Goal: Task Accomplishment & Management: Use online tool/utility

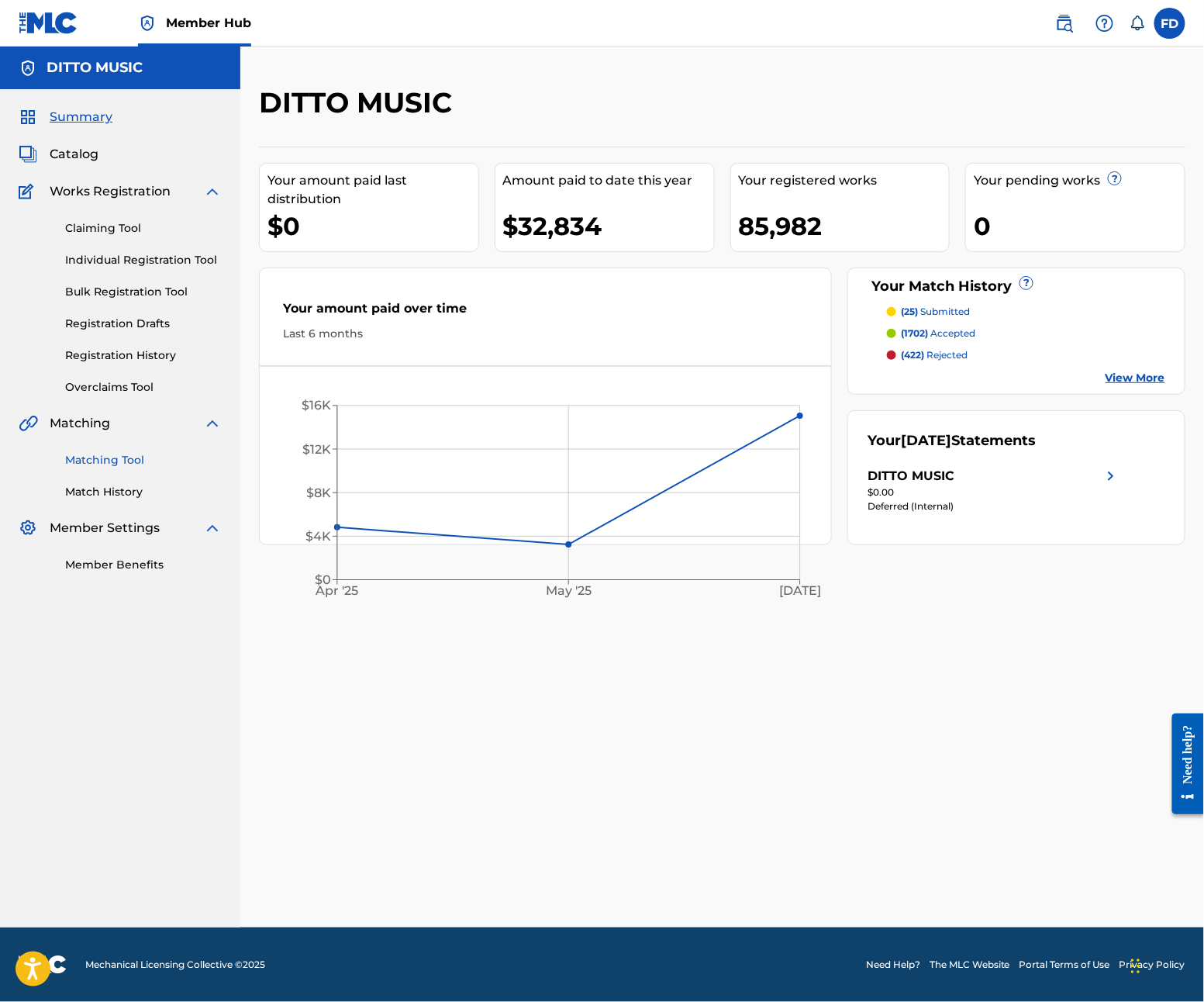
click at [77, 457] on link "Matching Tool" at bounding box center [143, 460] width 157 height 16
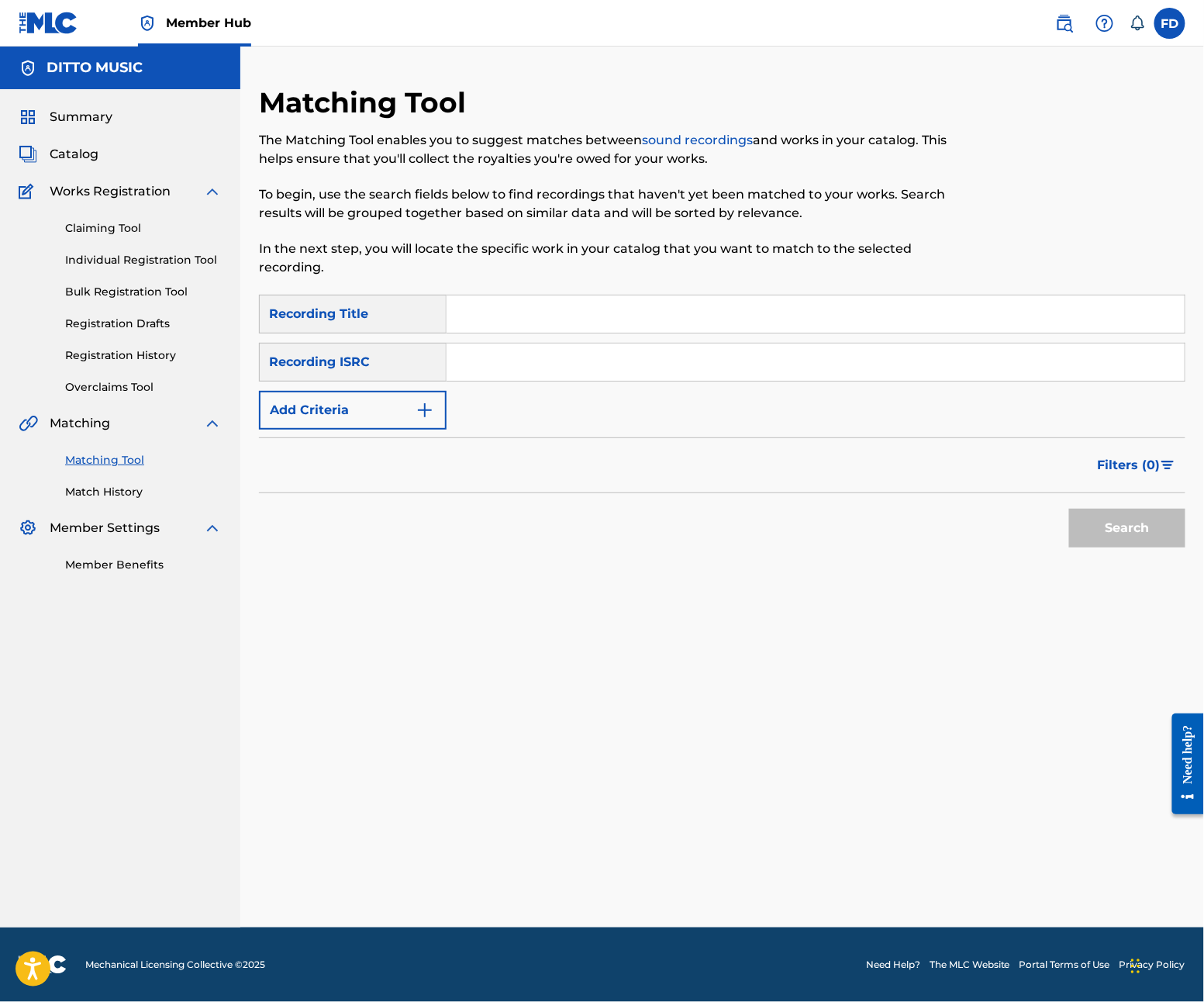
click at [617, 337] on div "SearchWithCriteria277244b1-a064-4e91-ac70-5334da7d230e Recording Title SearchWi…" at bounding box center [722, 362] width 927 height 135
click at [641, 310] on input "Search Form" at bounding box center [816, 313] width 738 height 37
paste input "[PERSON_NAME]"
type input "[PERSON_NAME]"
click at [747, 389] on div "SearchWithCriteria277244b1-a064-4e91-ac70-5334da7d230e Recording Title Baba Sea…" at bounding box center [722, 362] width 927 height 135
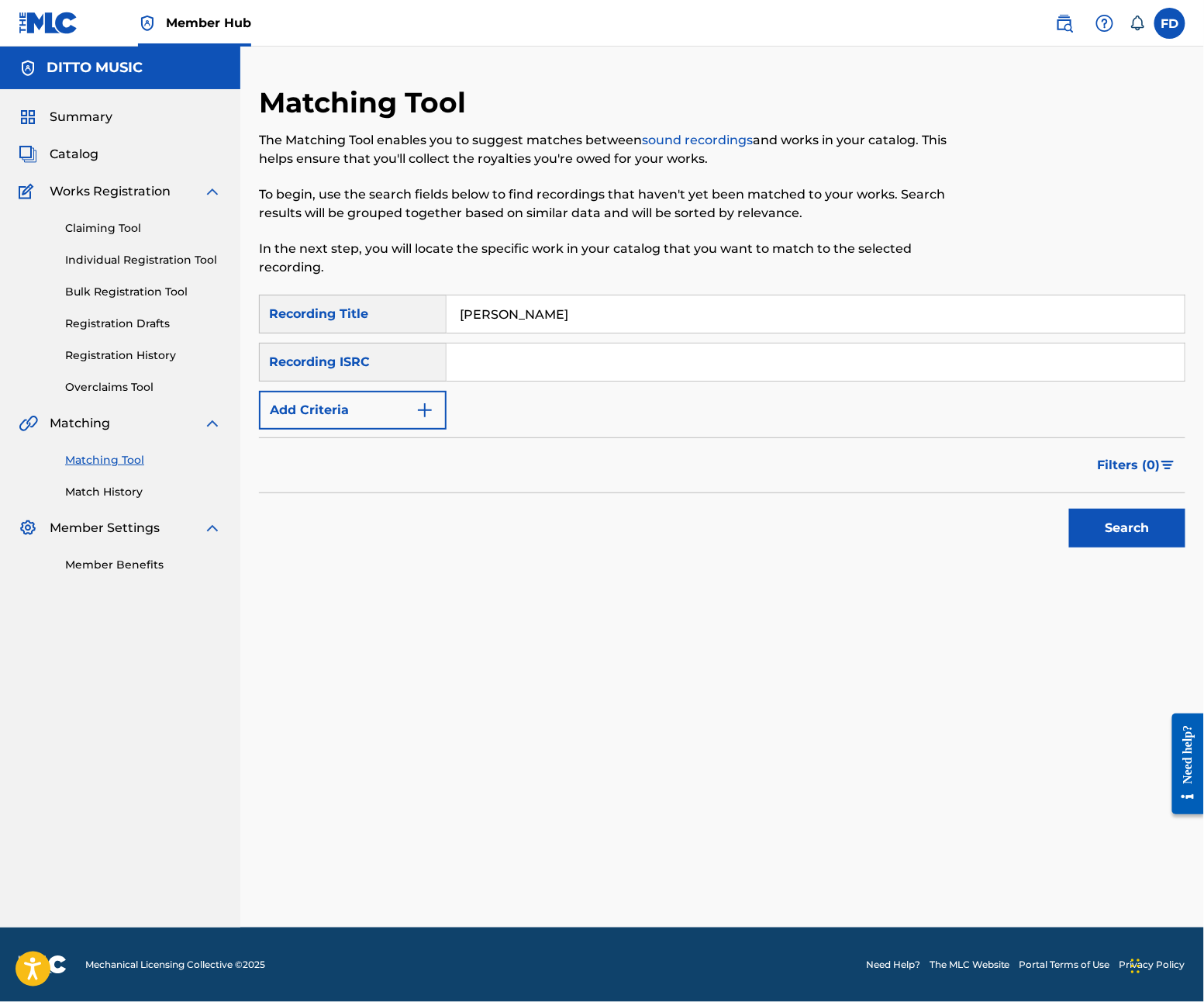
click at [755, 362] on input "Search Form" at bounding box center [816, 362] width 738 height 37
paste input "GXF9Q2409049"
type input "GXF9Q2409049"
click at [1140, 538] on button "Search" at bounding box center [1127, 527] width 117 height 39
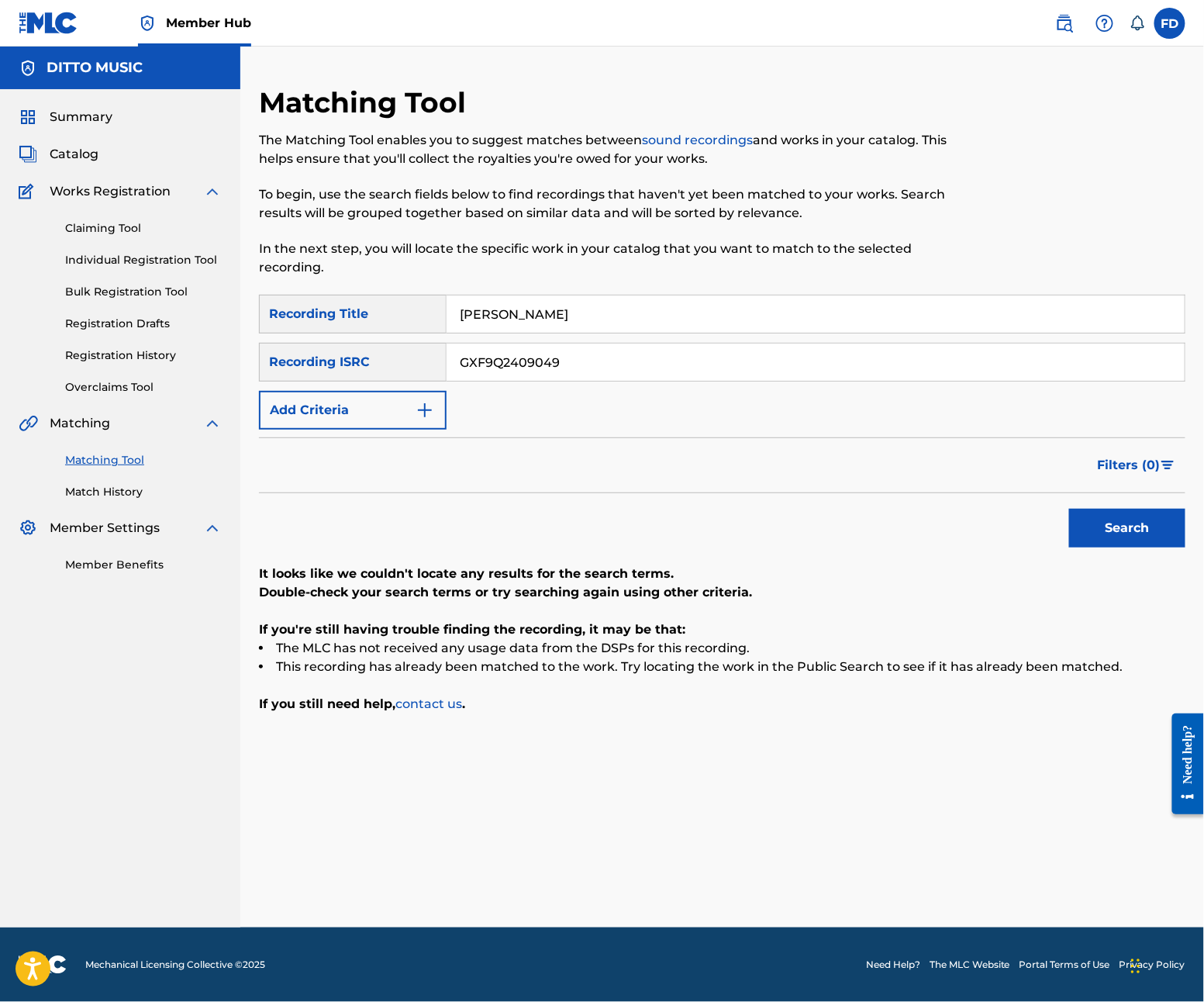
click at [838, 335] on div "SearchWithCriteria277244b1-a064-4e91-ac70-5334da7d230e Recording Title Baba Sea…" at bounding box center [722, 362] width 927 height 135
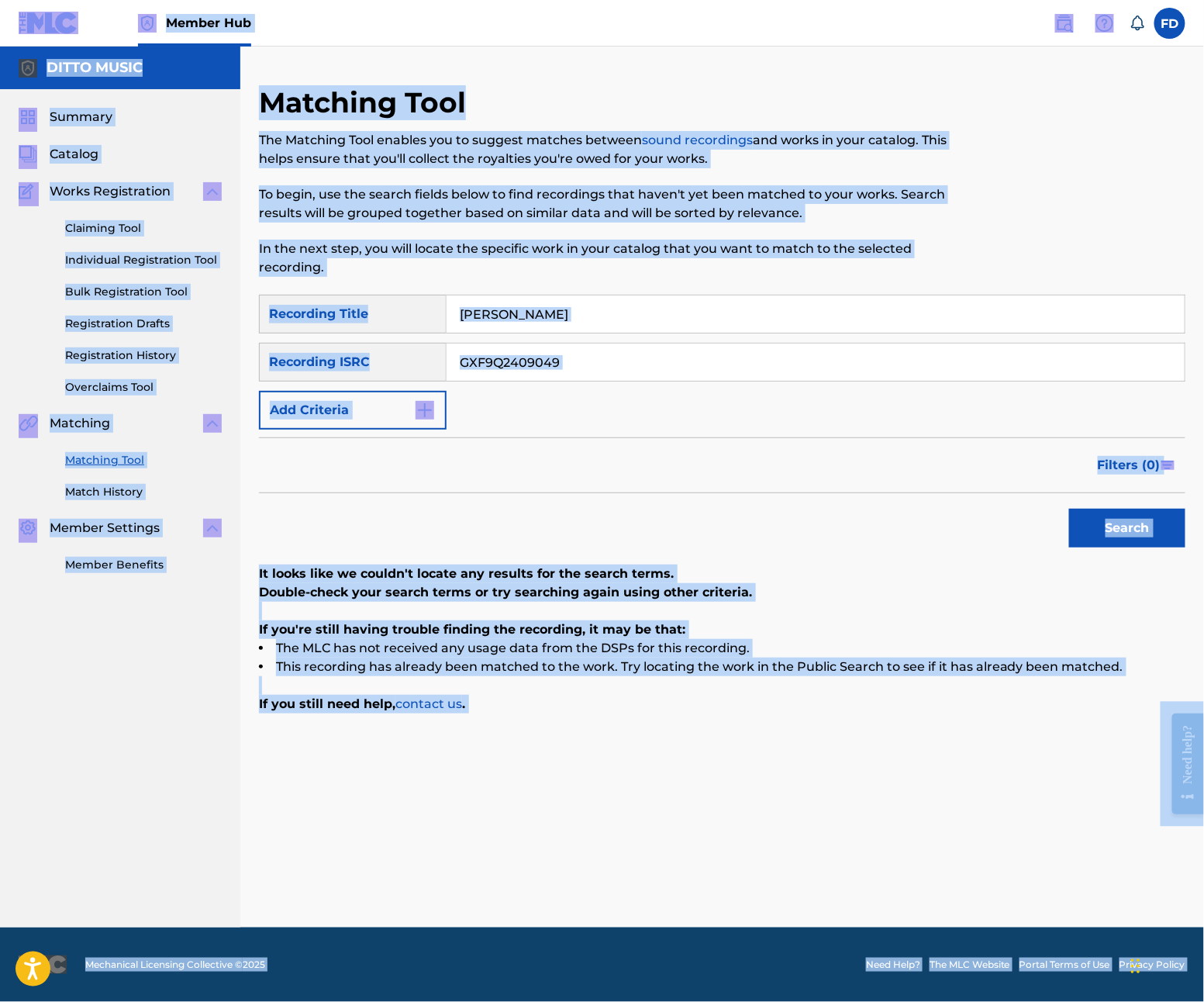
click at [816, 309] on input "[PERSON_NAME]" at bounding box center [816, 313] width 738 height 37
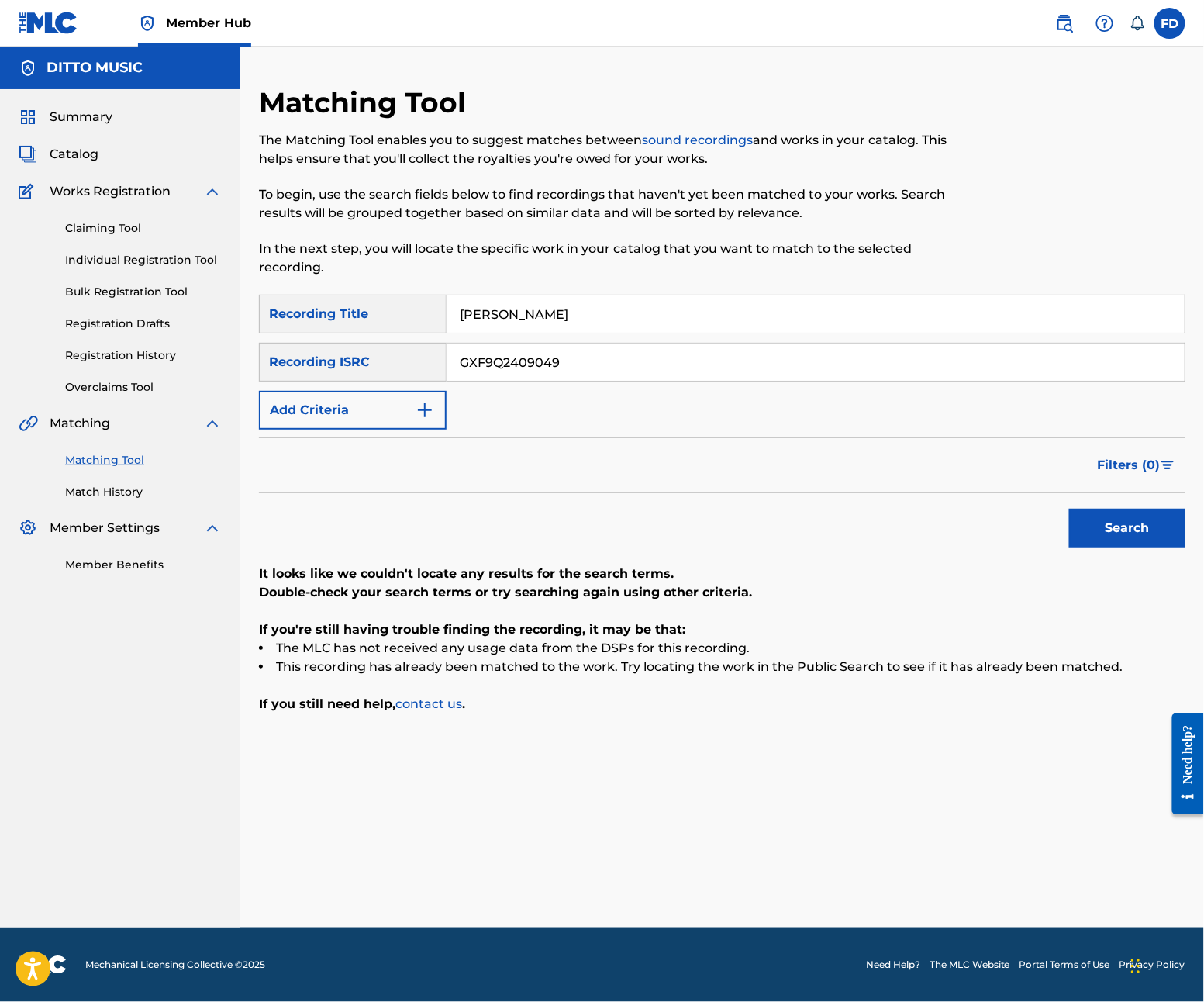
paste input "Habibi"
type input "Habibi"
click at [862, 360] on input "GXF9Q2409049" at bounding box center [816, 362] width 738 height 37
paste input "7633"
type input "GXF9Q2407633"
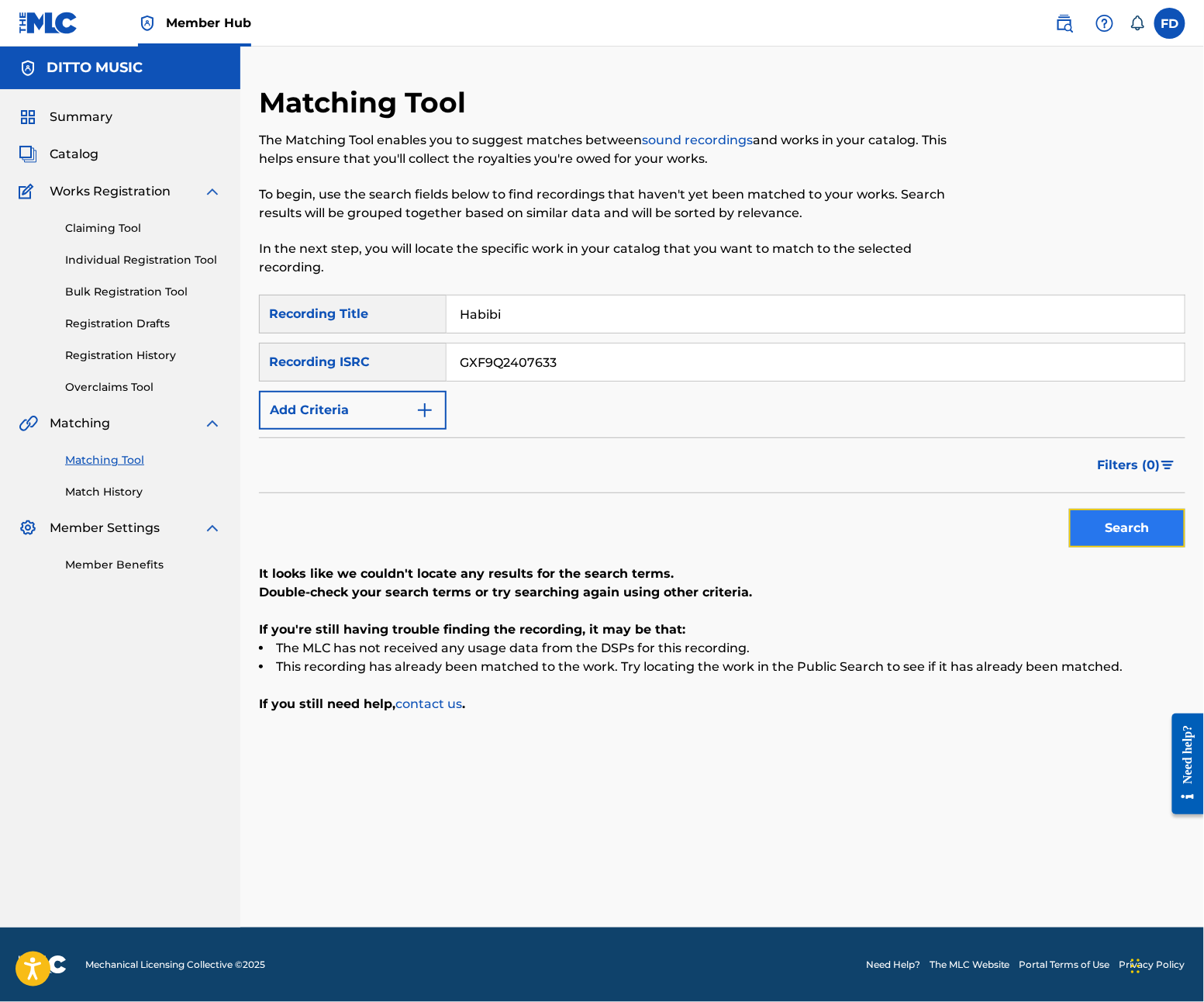
click at [1103, 539] on button "Search" at bounding box center [1127, 527] width 117 height 39
click at [1129, 519] on button "Search" at bounding box center [1127, 527] width 117 height 39
click at [931, 315] on input "Habibi" at bounding box center [816, 313] width 738 height 37
paste input "Ay Fhire Ay"
type input "Ay Fhire Ay"
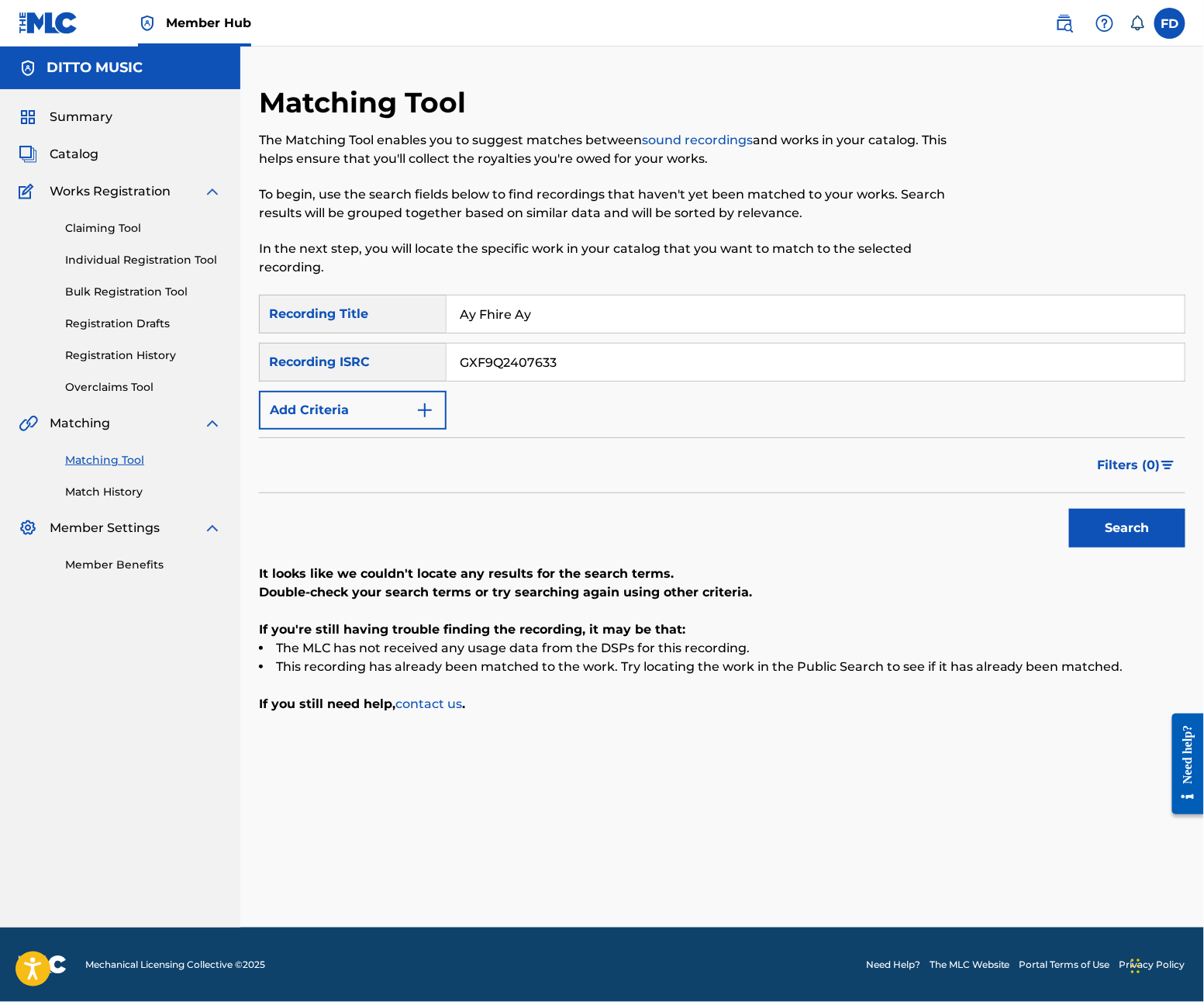
click at [841, 389] on div "SearchWithCriteria277244b1-a064-4e91-ac70-5334da7d230e Recording Title Ay Fhire…" at bounding box center [722, 362] width 927 height 135
click at [842, 377] on input "GXF9Q2407633" at bounding box center [816, 362] width 738 height 37
paste input "45397"
type input "GXF9Q2445397"
click at [1142, 536] on button "Search" at bounding box center [1127, 527] width 117 height 39
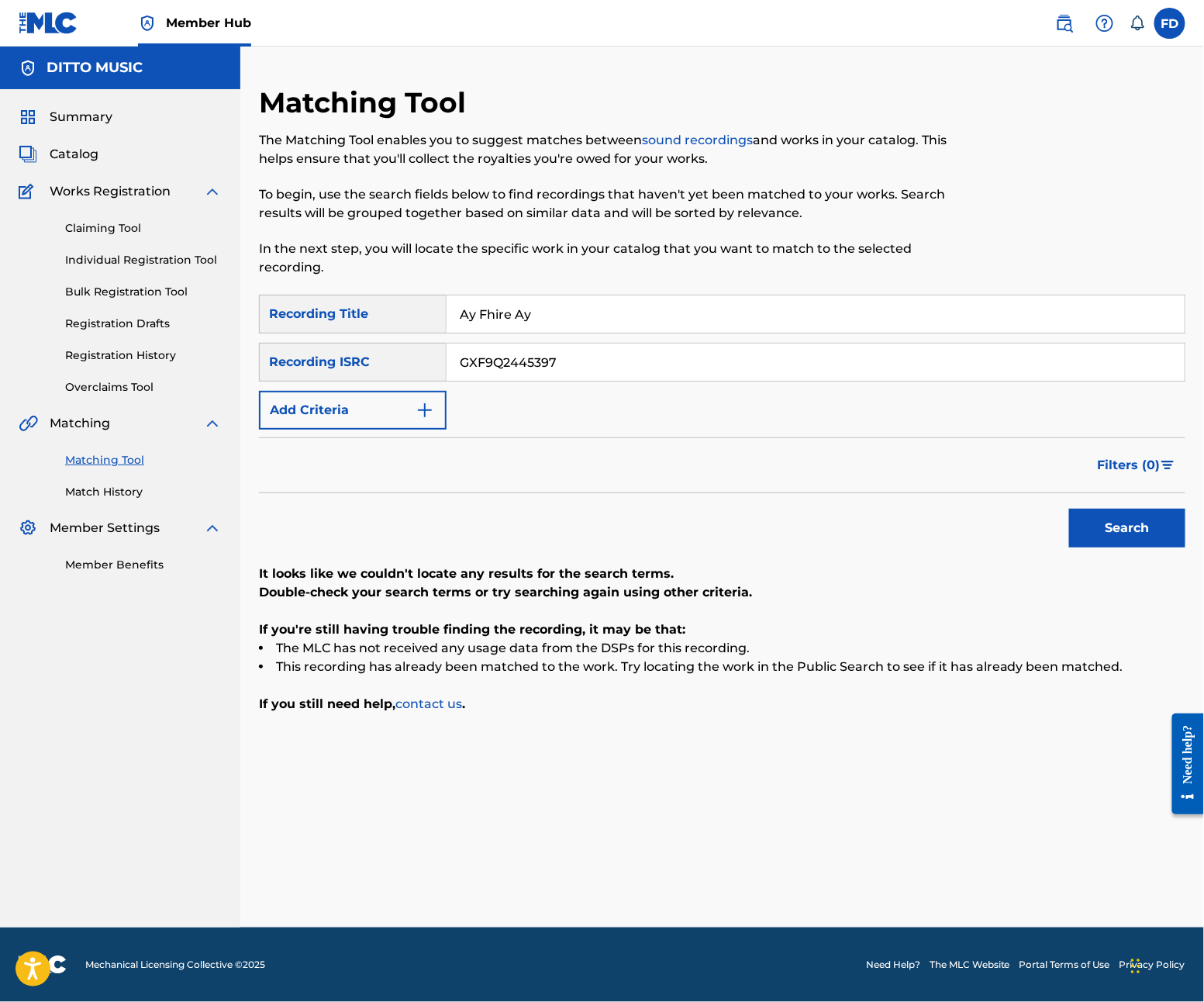
click at [557, 302] on input "Ay Fhire Ay" at bounding box center [816, 313] width 738 height 37
paste input "[PERSON_NAME]"
type input "[PERSON_NAME]"
click at [741, 357] on input "GXF9Q2445397" at bounding box center [816, 362] width 738 height 37
paste input "99998"
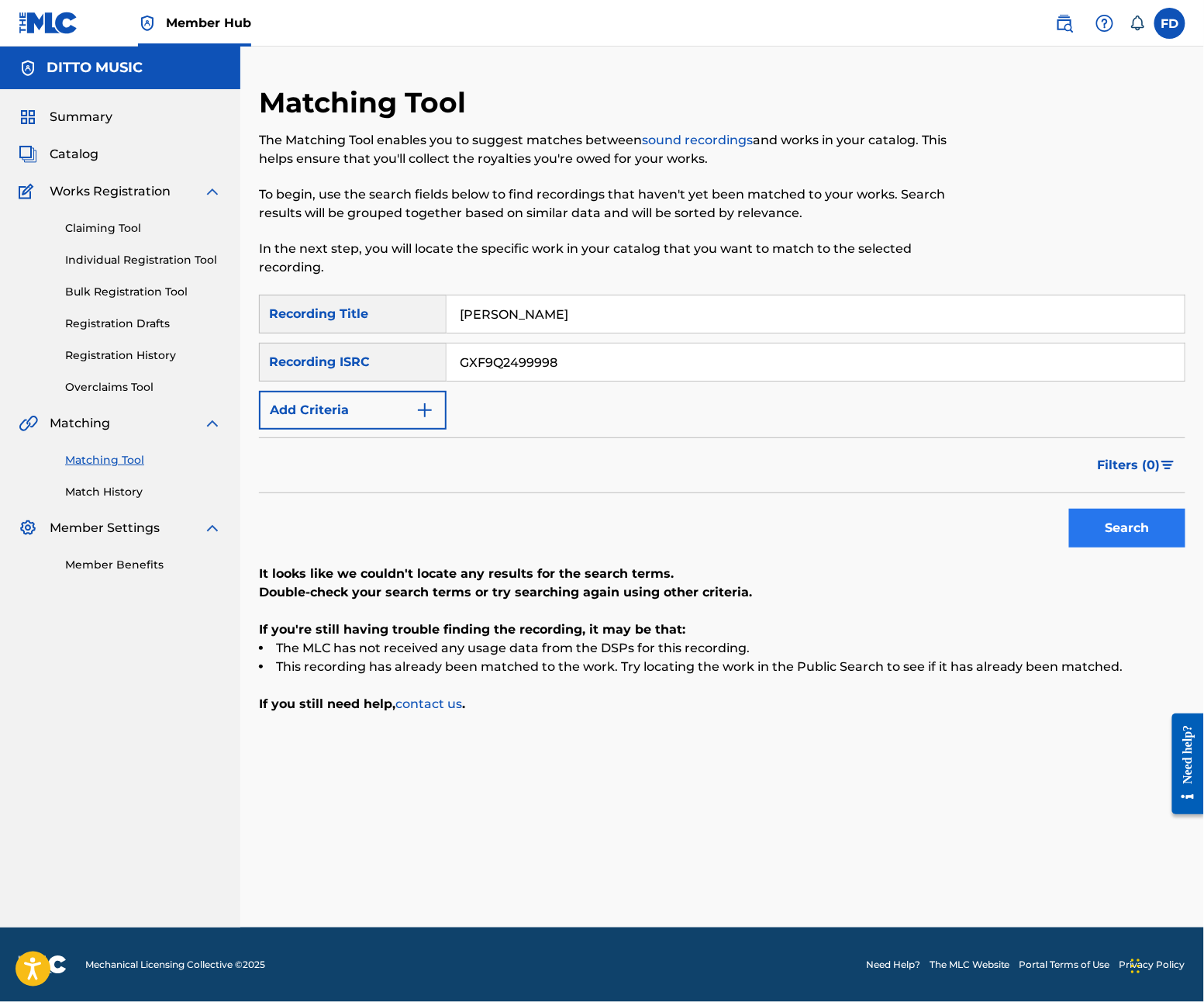
type input "GXF9Q2499998"
click at [1094, 533] on button "Search" at bounding box center [1127, 527] width 117 height 39
click at [653, 318] on input "[PERSON_NAME]" at bounding box center [816, 313] width 738 height 37
paste input "Search Form"
type input "Chole Ja"
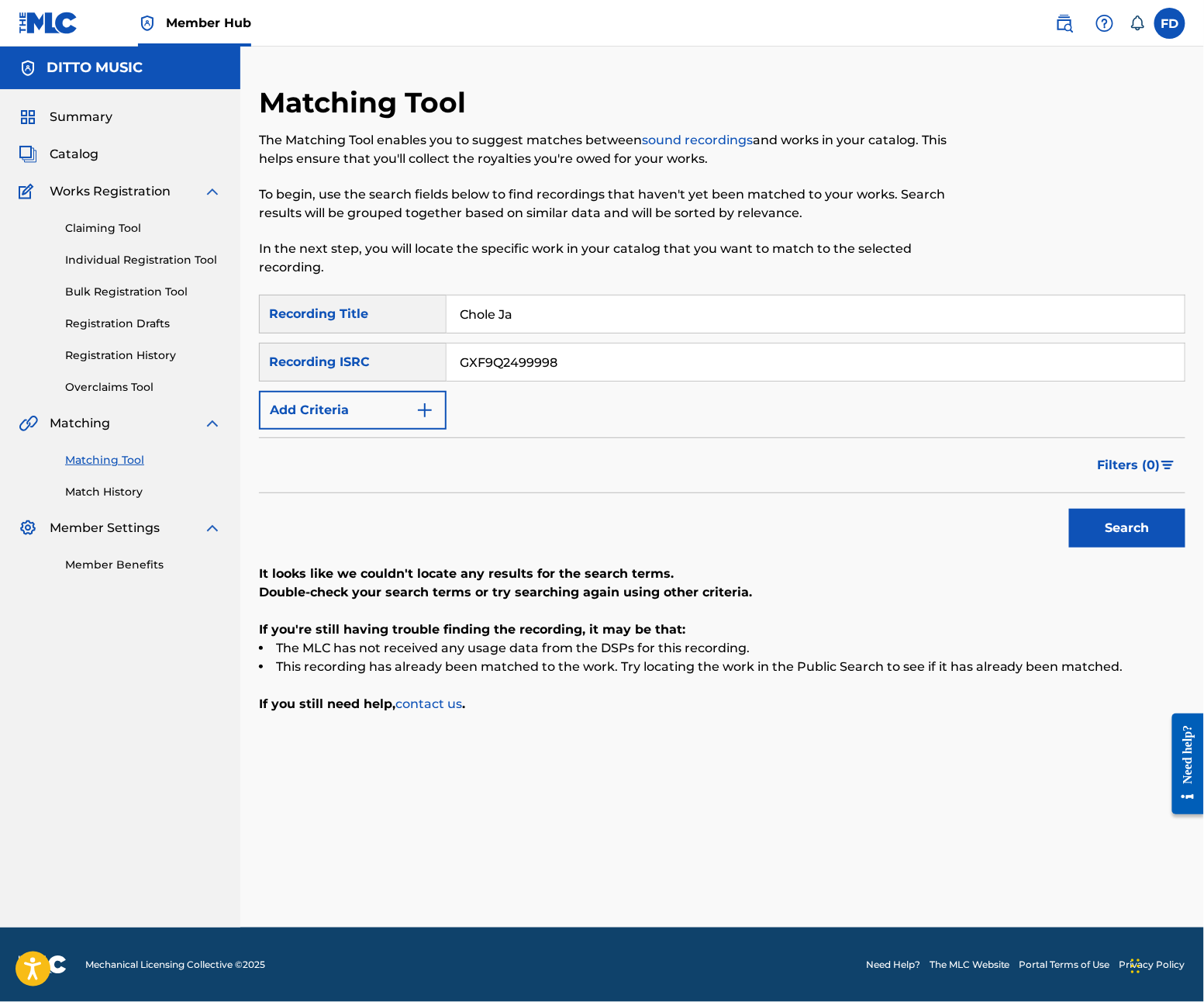
click at [650, 369] on input "GXF9Q2499998" at bounding box center [816, 362] width 738 height 37
paste input "76822"
type input "GXF9Q2476822"
click at [1117, 536] on button "Search" at bounding box center [1127, 527] width 117 height 39
click at [520, 294] on div "Chole Ja" at bounding box center [816, 313] width 739 height 39
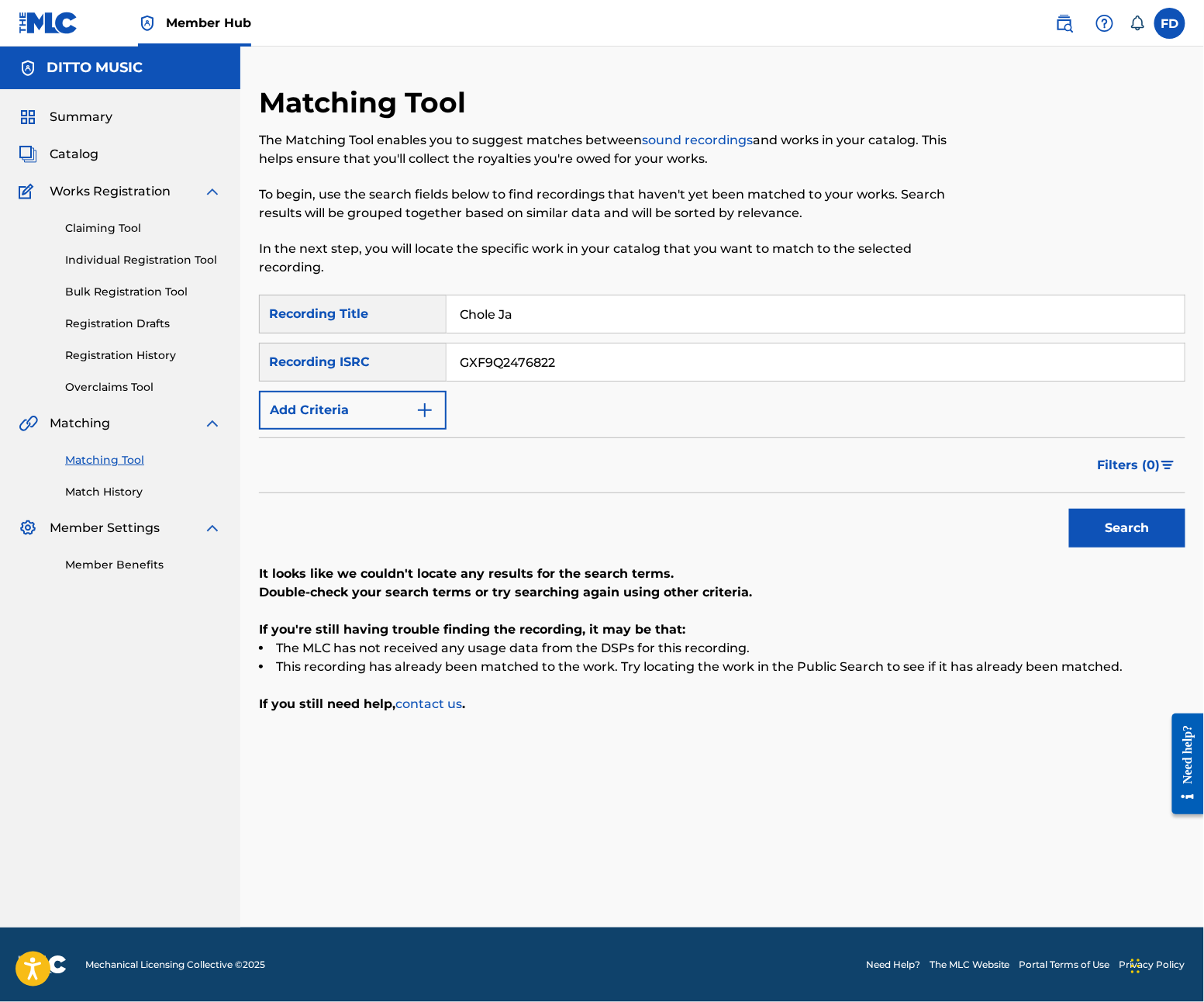
click at [539, 312] on input "Chole Ja" at bounding box center [816, 313] width 738 height 37
paste input "Urban Uprising"
type input "Urban Uprising"
click at [565, 356] on input "GXF9Q2476822" at bounding box center [816, 362] width 738 height 37
paste input "577401"
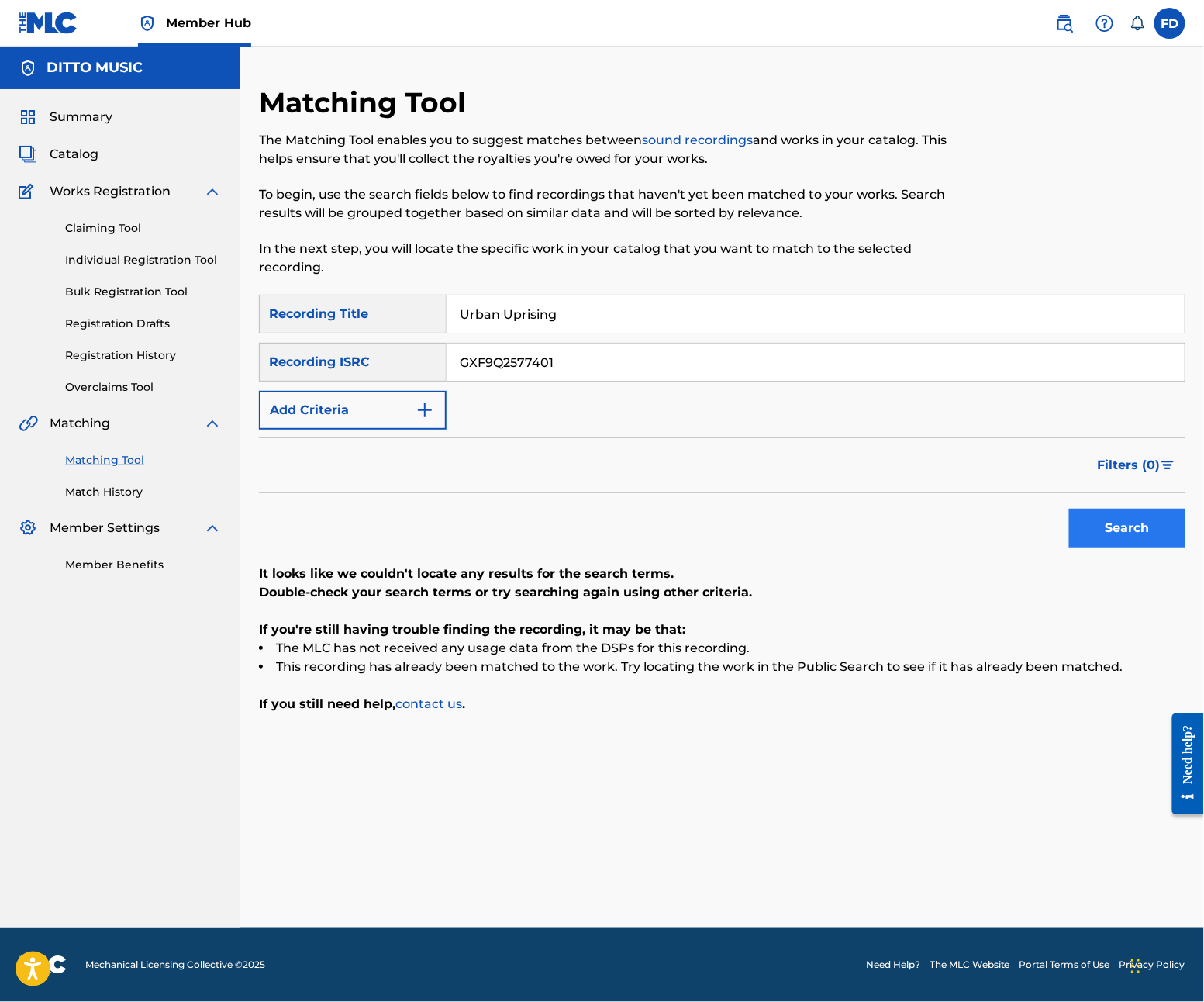
type input "GXF9Q2577401"
click at [1135, 532] on button "Search" at bounding box center [1127, 527] width 117 height 39
click at [520, 271] on p "In the next step, you will locate the specific work in your catalog that you wa…" at bounding box center [615, 258] width 714 height 37
click at [524, 306] on input "Urban Uprising" at bounding box center [816, 313] width 738 height 37
paste input "Rhythm Realm"
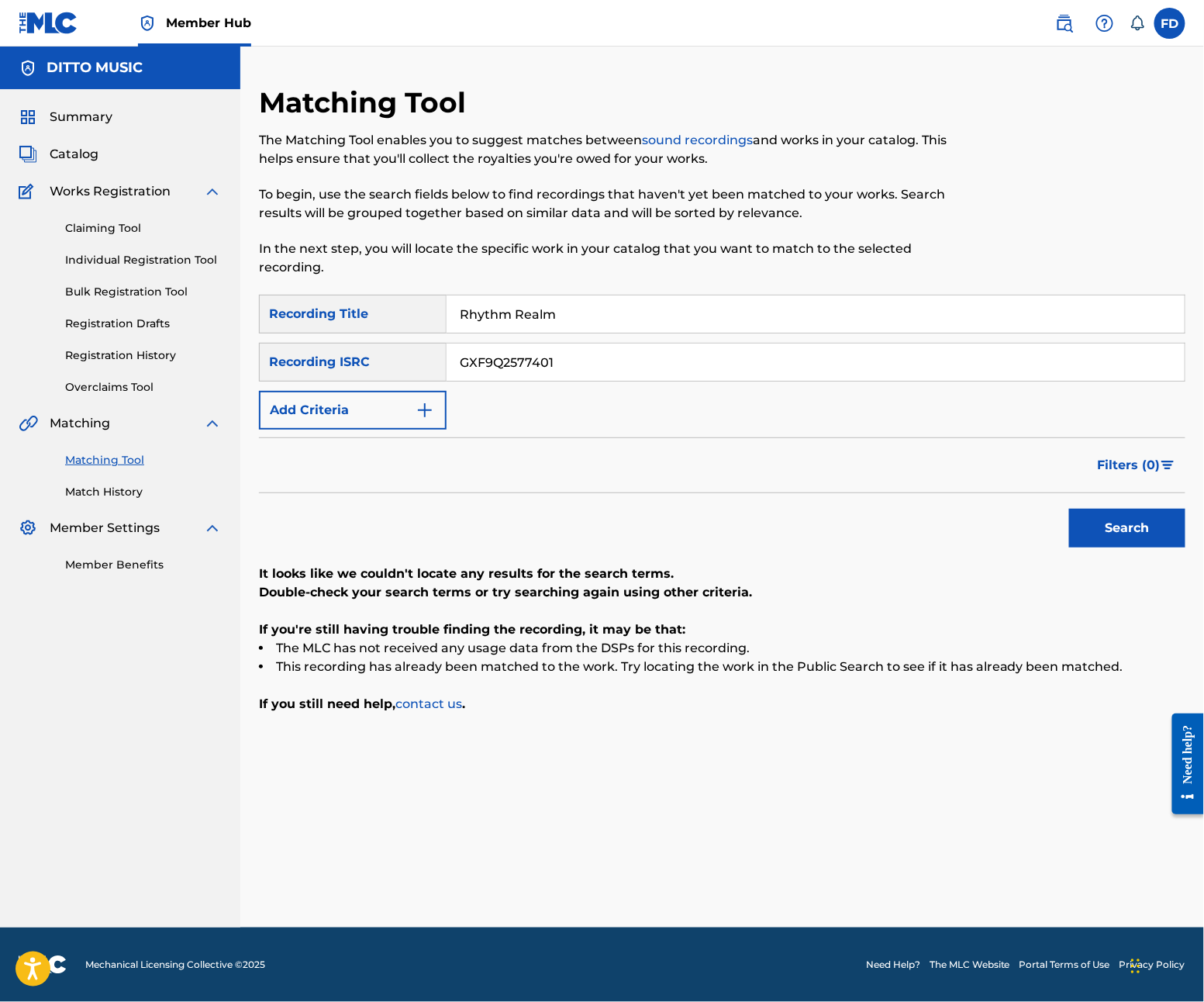
type input "Rhythm Realm"
click at [608, 352] on input "GXF9Q2577401" at bounding box center [816, 362] width 738 height 37
paste input "399"
type input "GXF9Q2577399"
click at [1125, 508] on button "Search" at bounding box center [1127, 527] width 117 height 39
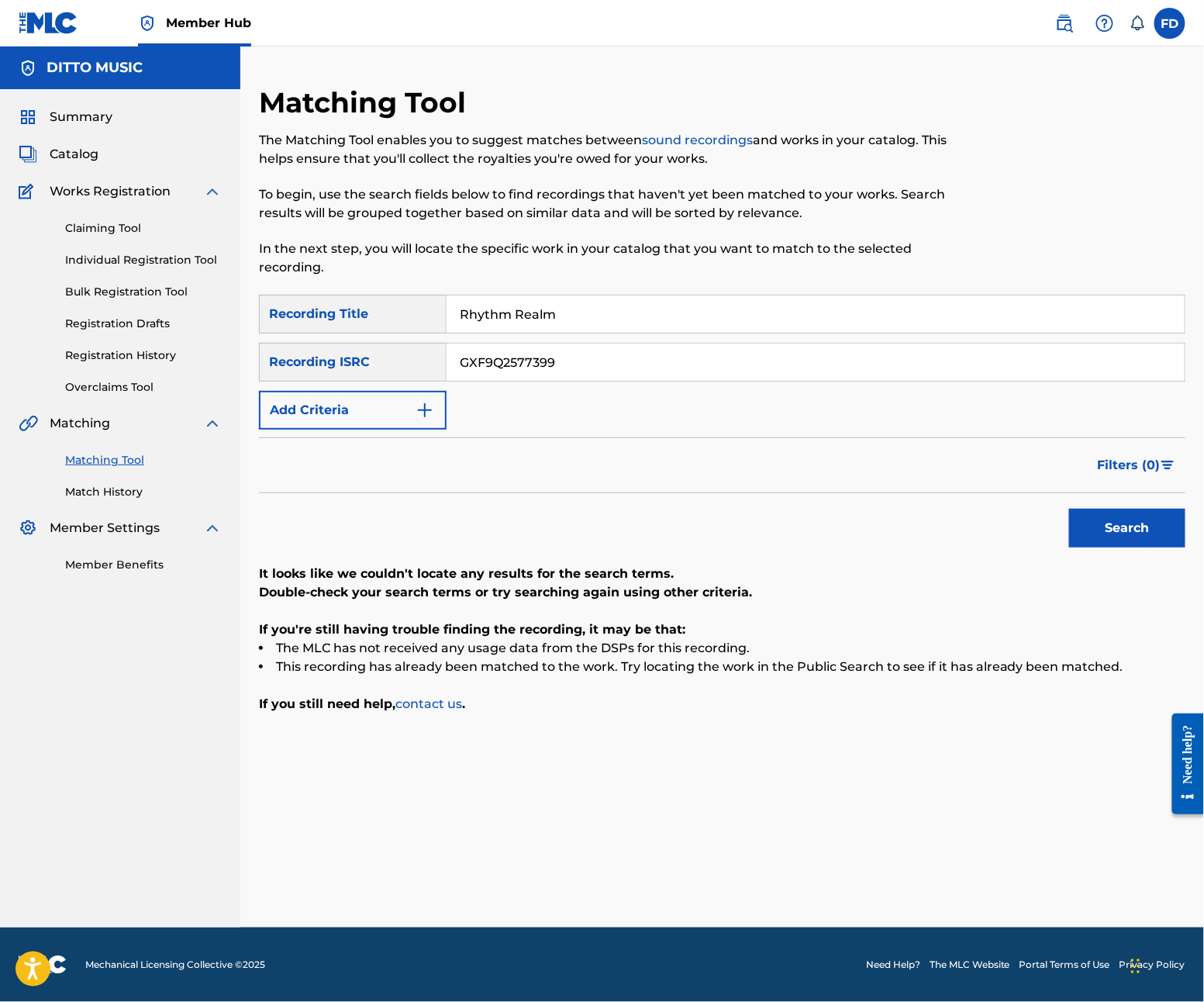
click at [463, 320] on input "Rhythm Realm" at bounding box center [816, 313] width 738 height 37
paste input "ap Rumble"
type input "Rap Rumble"
click at [654, 363] on input "GXF9Q2577399" at bounding box center [816, 362] width 738 height 37
paste input "GXF9Q2577398"
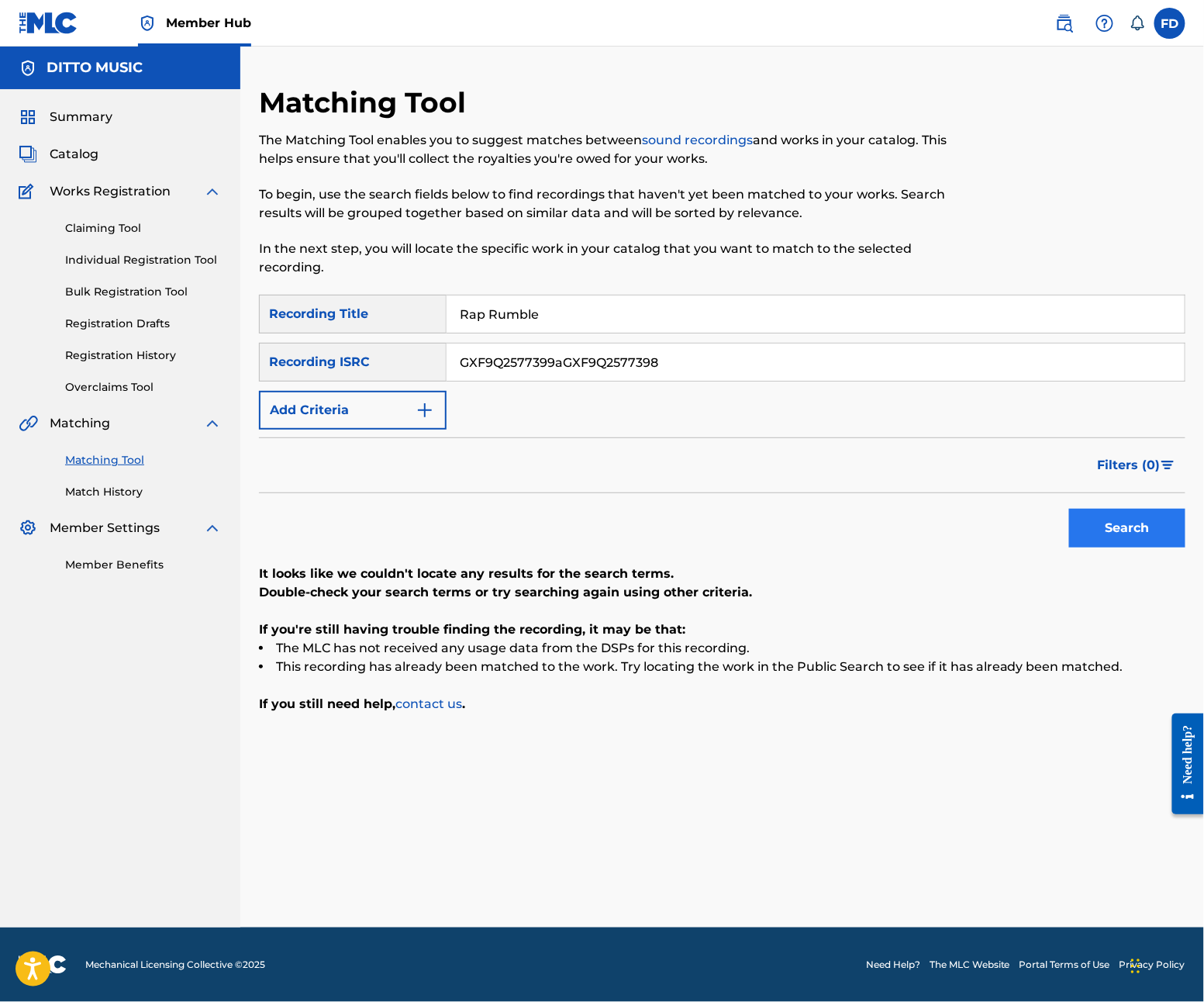
paste input "Search Form"
type input "GXF9Q2577398"
click at [1115, 524] on button "Search" at bounding box center [1127, 527] width 117 height 39
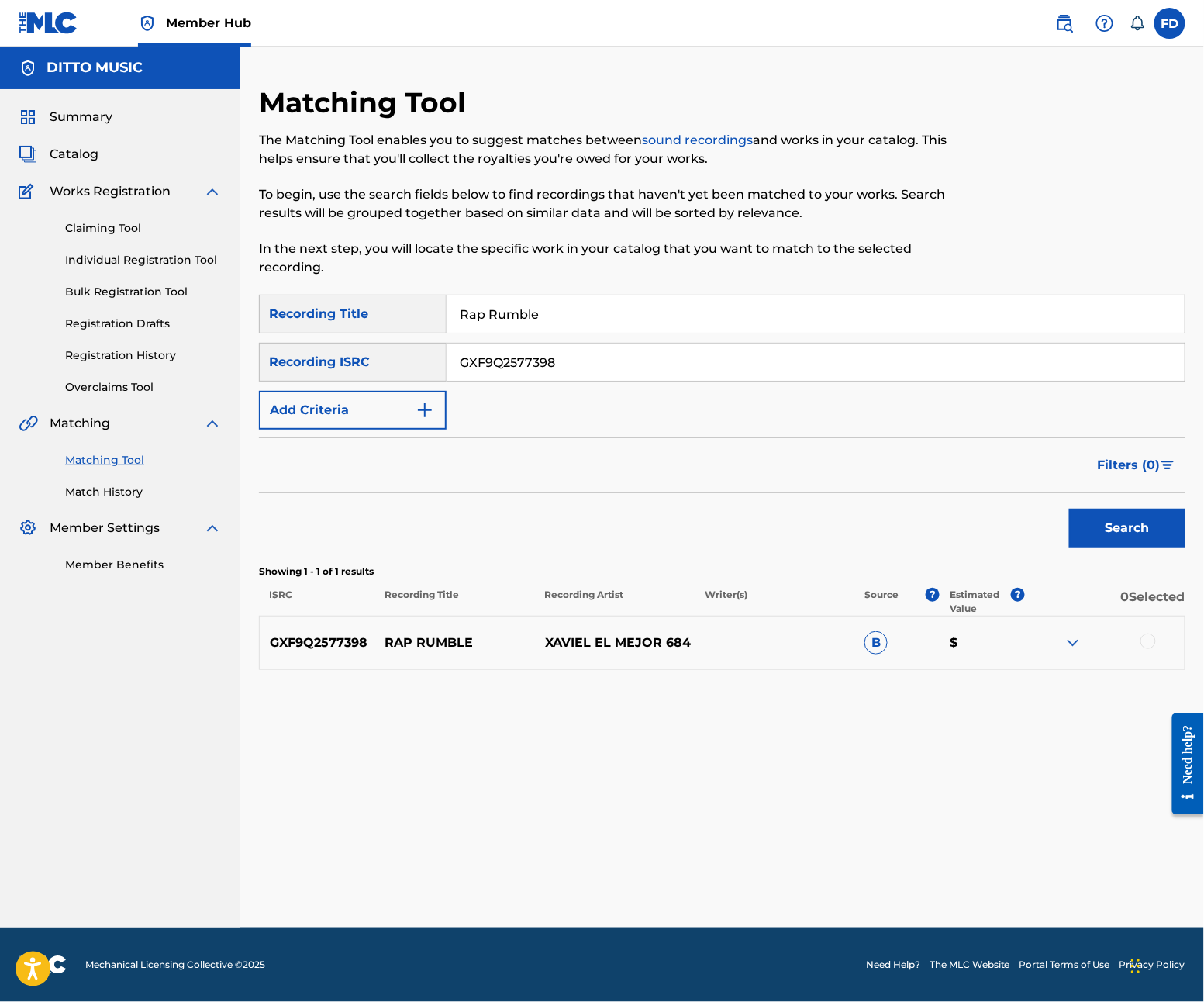
click at [1154, 640] on div at bounding box center [1149, 641] width 16 height 16
click at [1081, 904] on div "Matching Tool The Matching Tool enables you to suggest matches between sound re…" at bounding box center [722, 507] width 927 height 842
click at [1064, 901] on div "Matching Tool The Matching Tool enables you to suggest matches between sound re…" at bounding box center [722, 507] width 927 height 842
click at [1072, 893] on button "Match 1 Group" at bounding box center [1090, 875] width 172 height 39
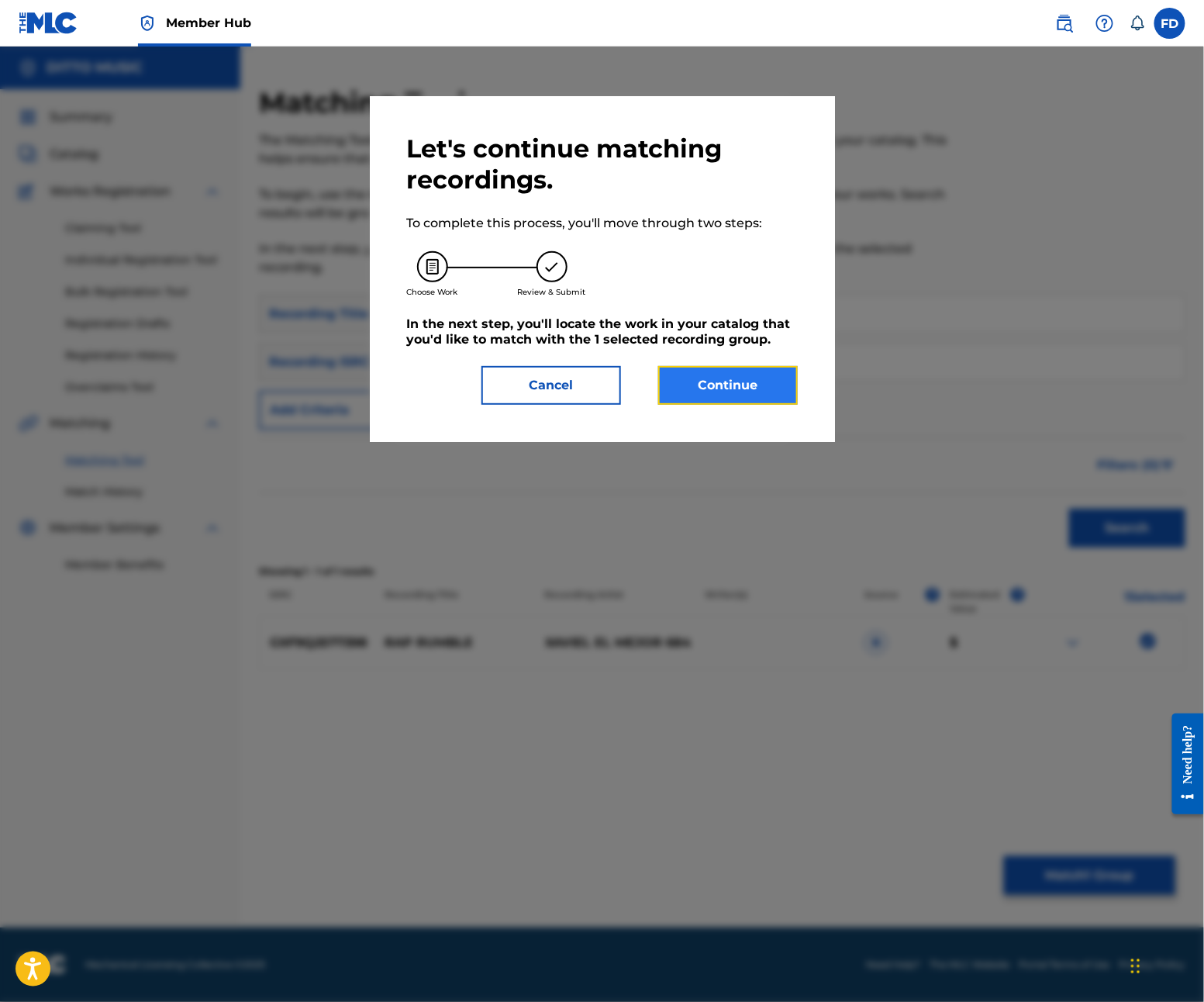
click at [696, 381] on button "Continue" at bounding box center [728, 385] width 140 height 39
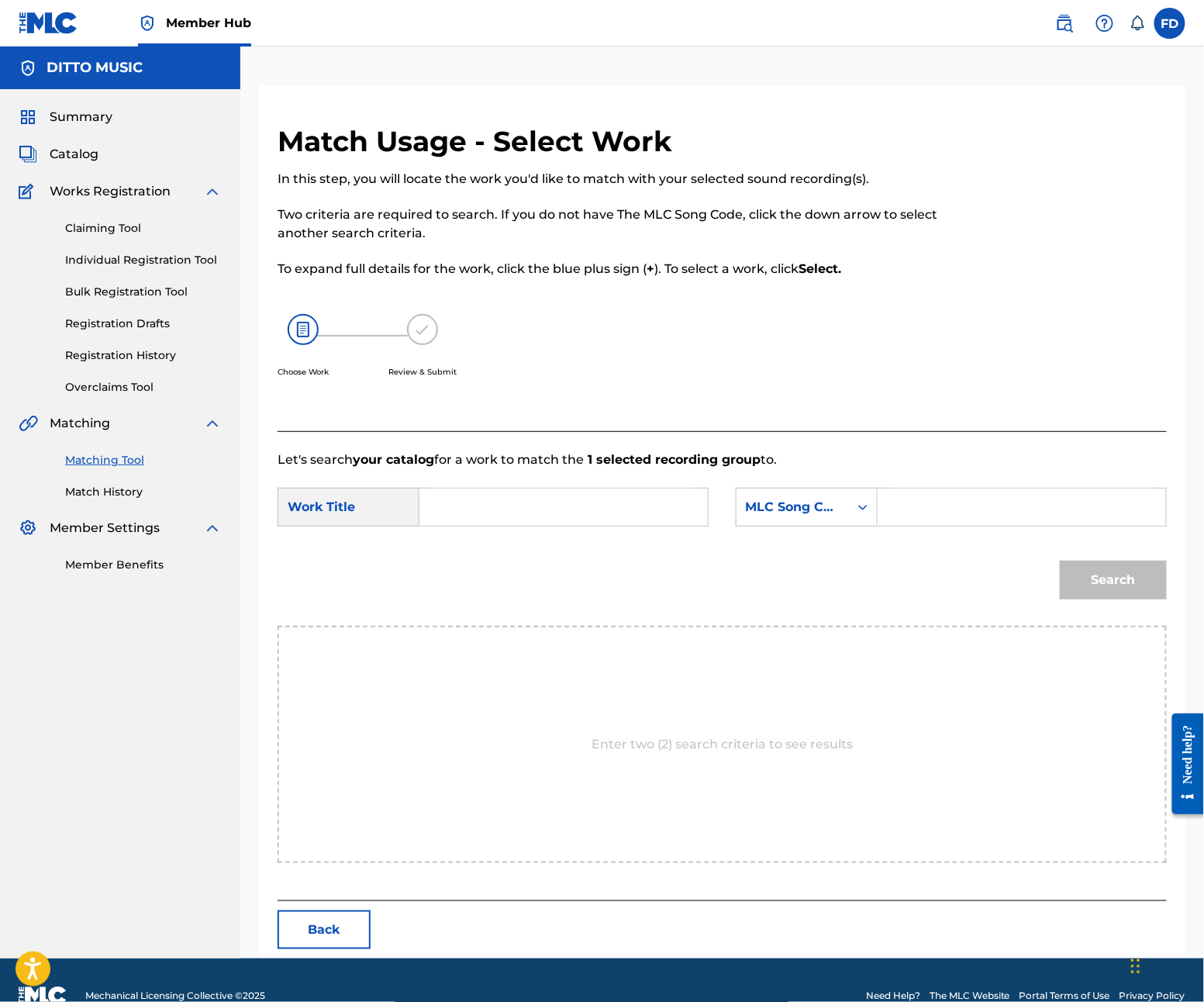
click at [641, 513] on input "Search Form" at bounding box center [564, 507] width 262 height 37
paste input "Rap Rumble"
type input "Rap Rumble"
click at [929, 539] on form "SearchWithCriteria1998ce10-b453-461e-8570-b720a042ee61 Work Title Rap Rumble Se…" at bounding box center [722, 548] width 890 height 157
click at [936, 516] on input "Search Form" at bounding box center [1022, 507] width 262 height 37
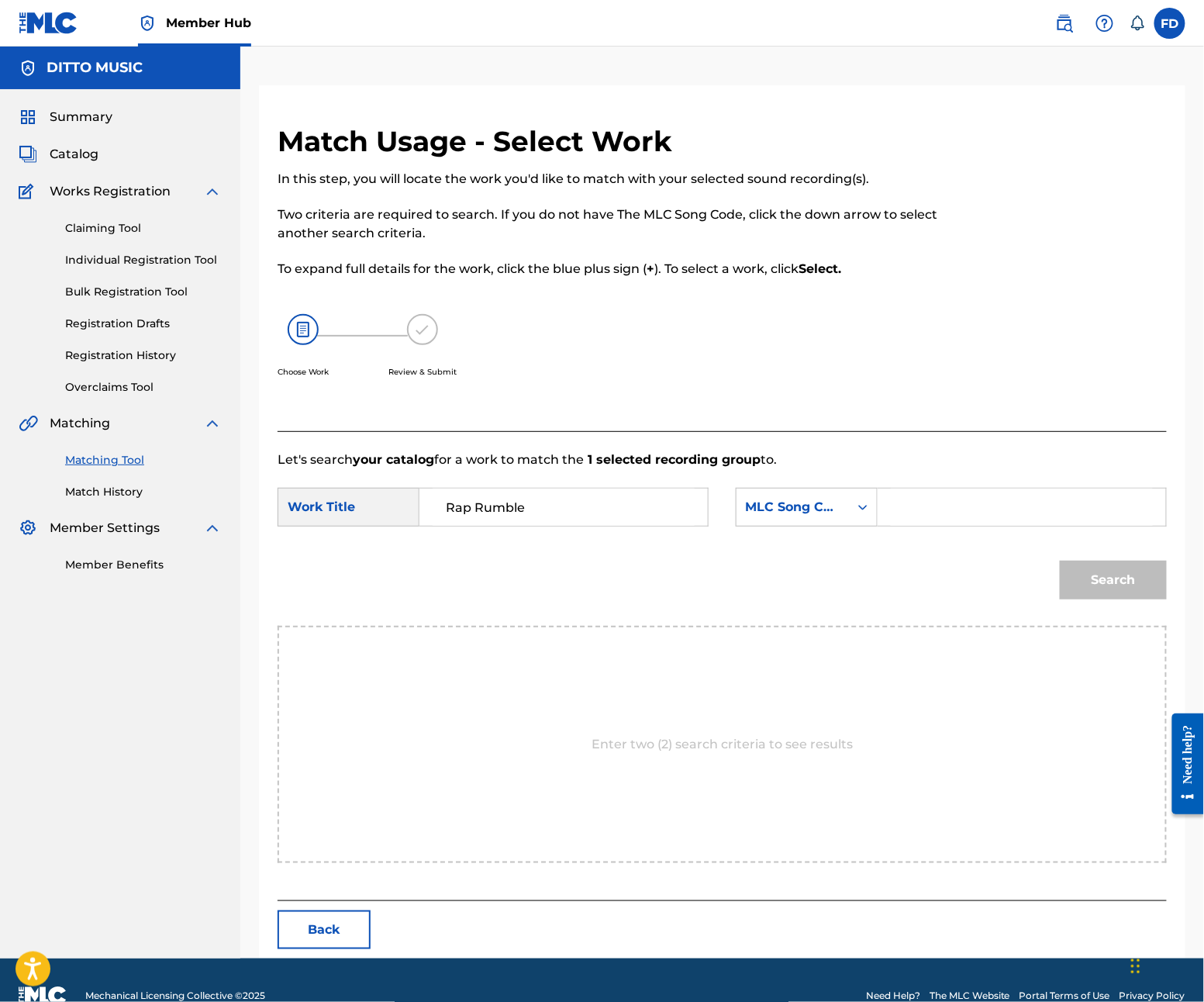
paste input "RO7PB7"
type input "RO7PB7"
click at [1069, 577] on button "Search" at bounding box center [1113, 580] width 107 height 39
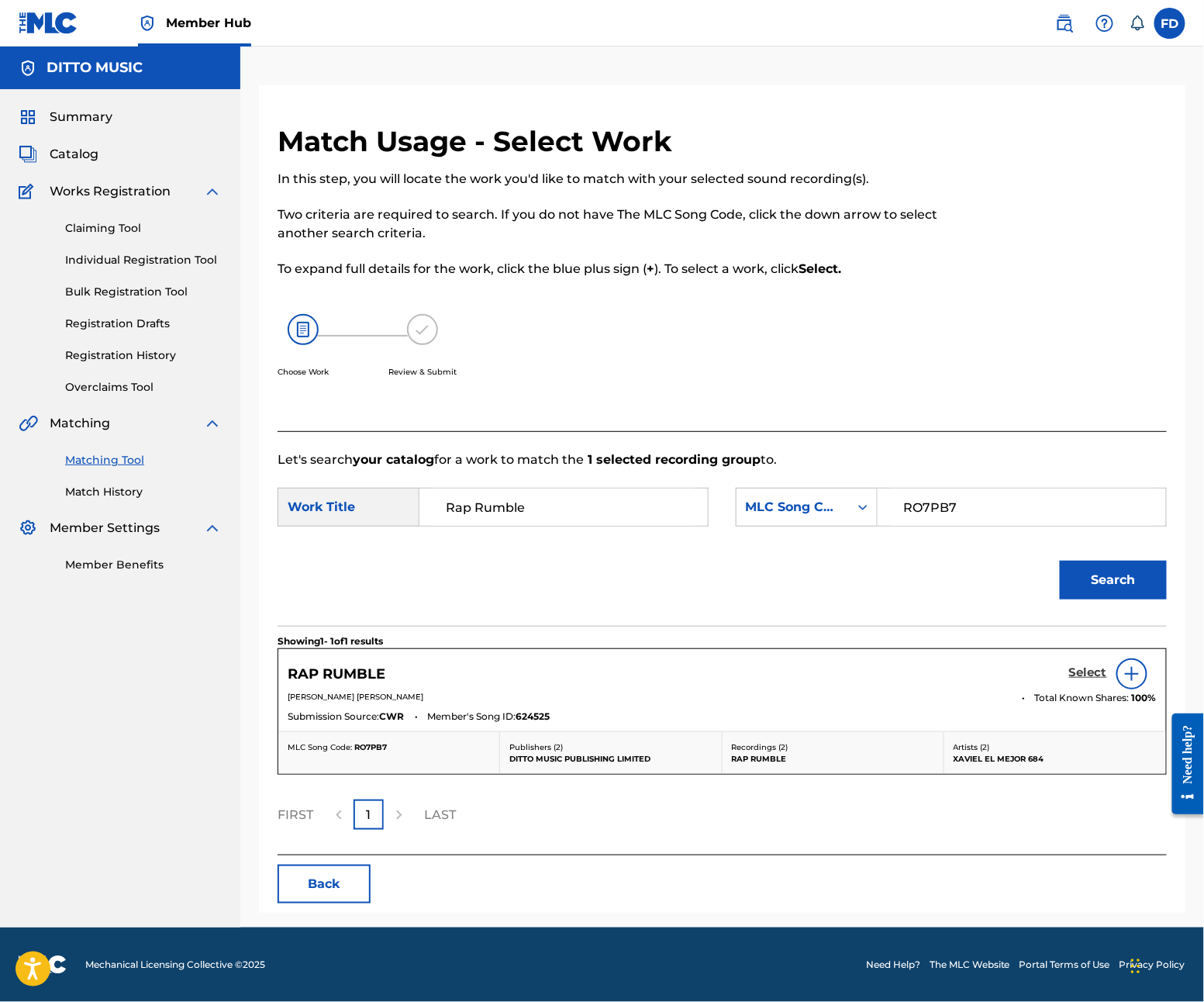
click at [1072, 678] on h5 "Select" at bounding box center [1088, 672] width 38 height 15
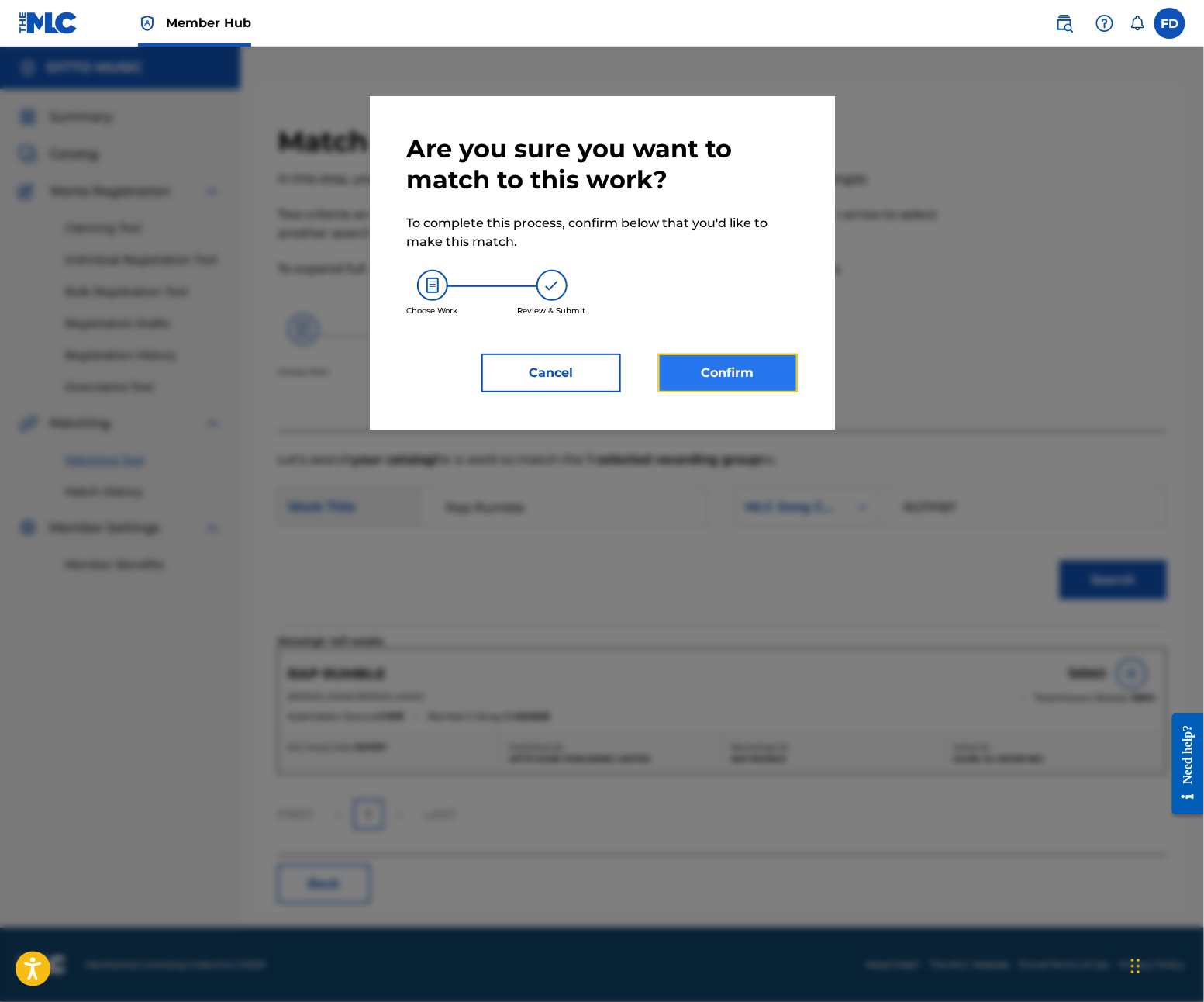
click at [743, 366] on button "Confirm" at bounding box center [728, 373] width 140 height 39
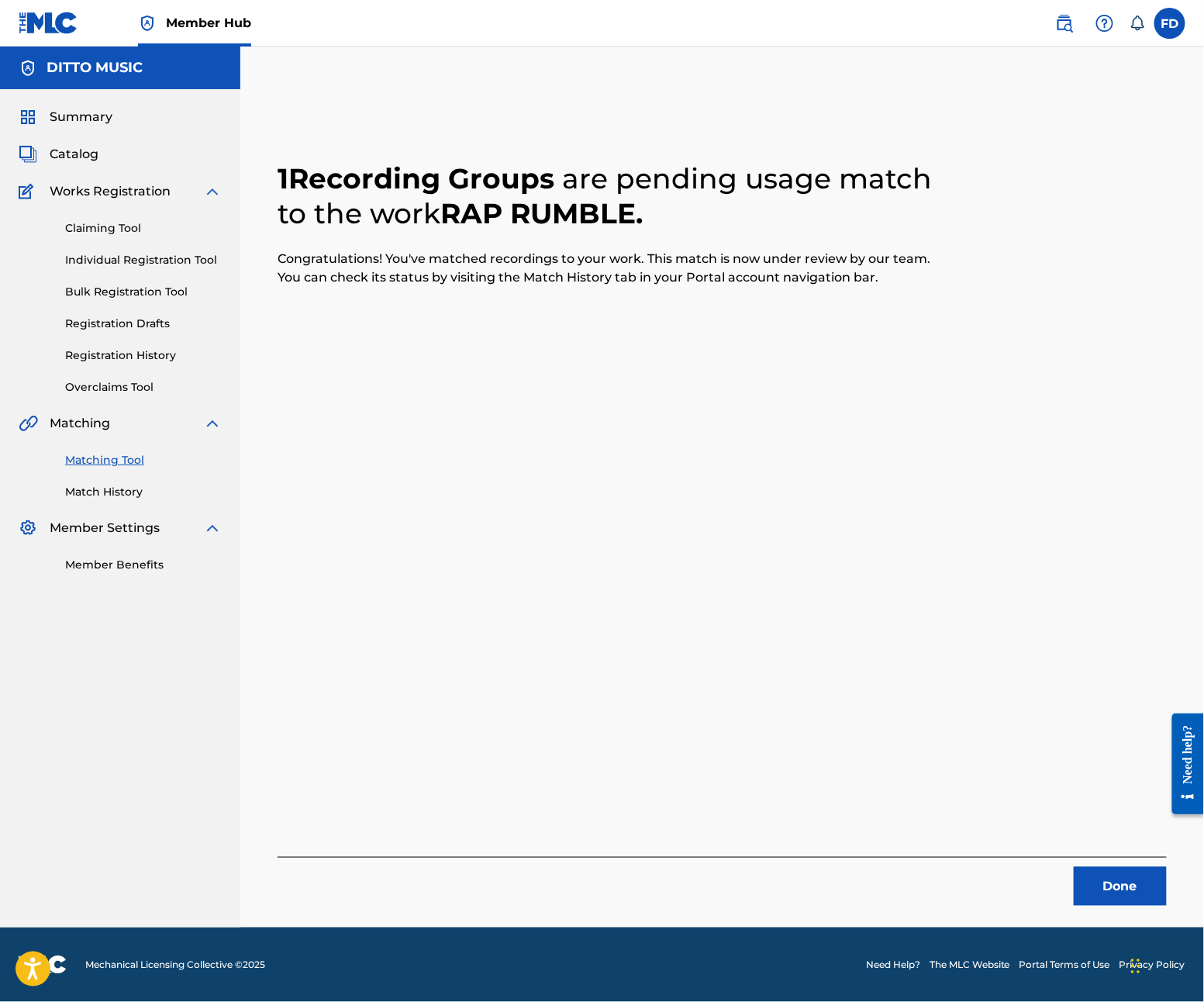
click at [1112, 910] on div "1 Recording Groups are pending usage match to the work RAP RUMBLE . Congratulat…" at bounding box center [722, 507] width 964 height 842
click at [1113, 895] on button "Done" at bounding box center [1121, 886] width 93 height 39
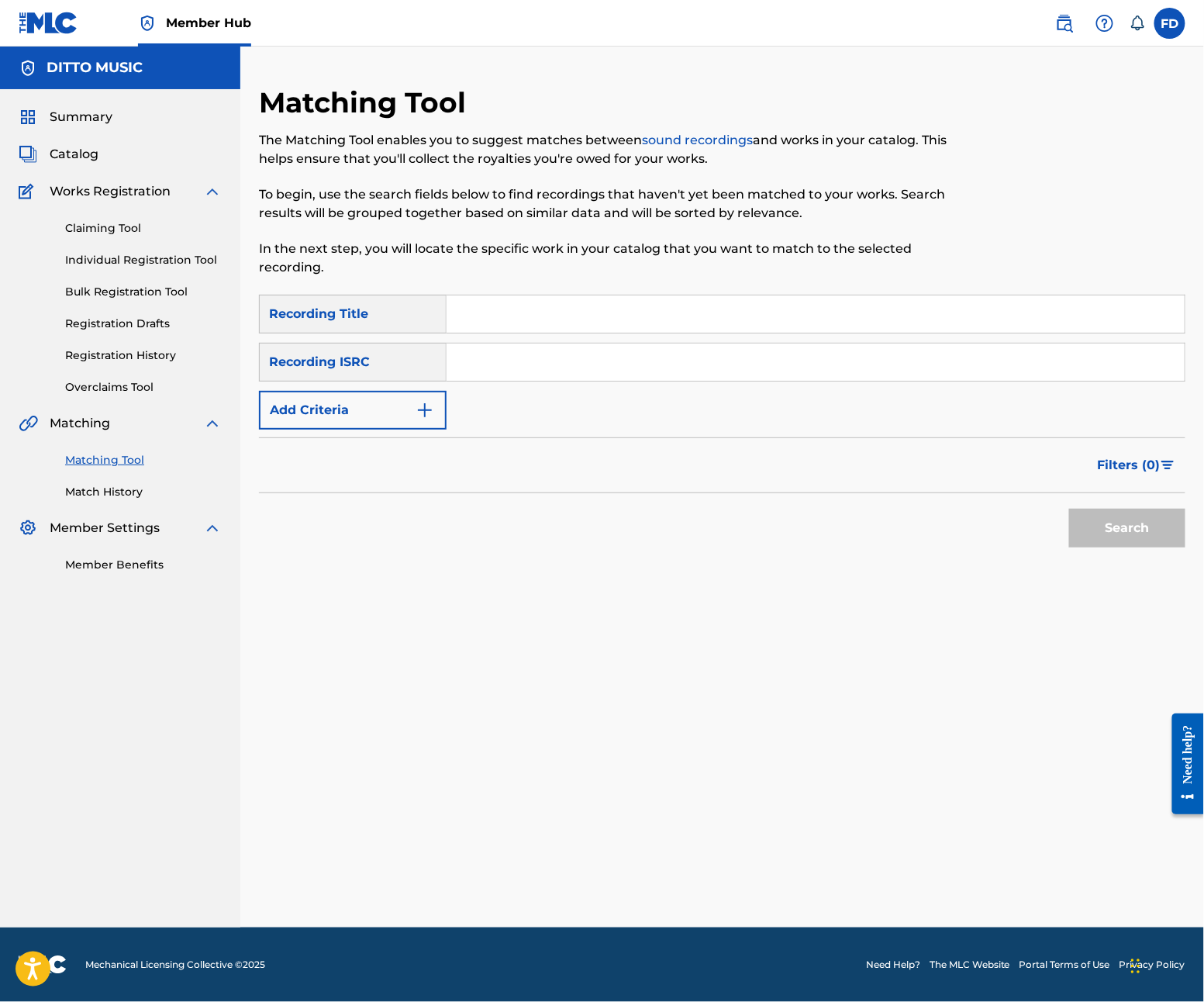
click at [563, 312] on input "Search Form" at bounding box center [816, 313] width 738 height 37
paste input "Rap Renaissance"
type input "Rap Renaissance"
click at [734, 385] on div "SearchWithCriteria277244b1-a064-4e91-ac70-5334da7d230e Recording Title Rap Rena…" at bounding box center [722, 362] width 927 height 135
click at [734, 378] on input "Search Form" at bounding box center [816, 362] width 738 height 37
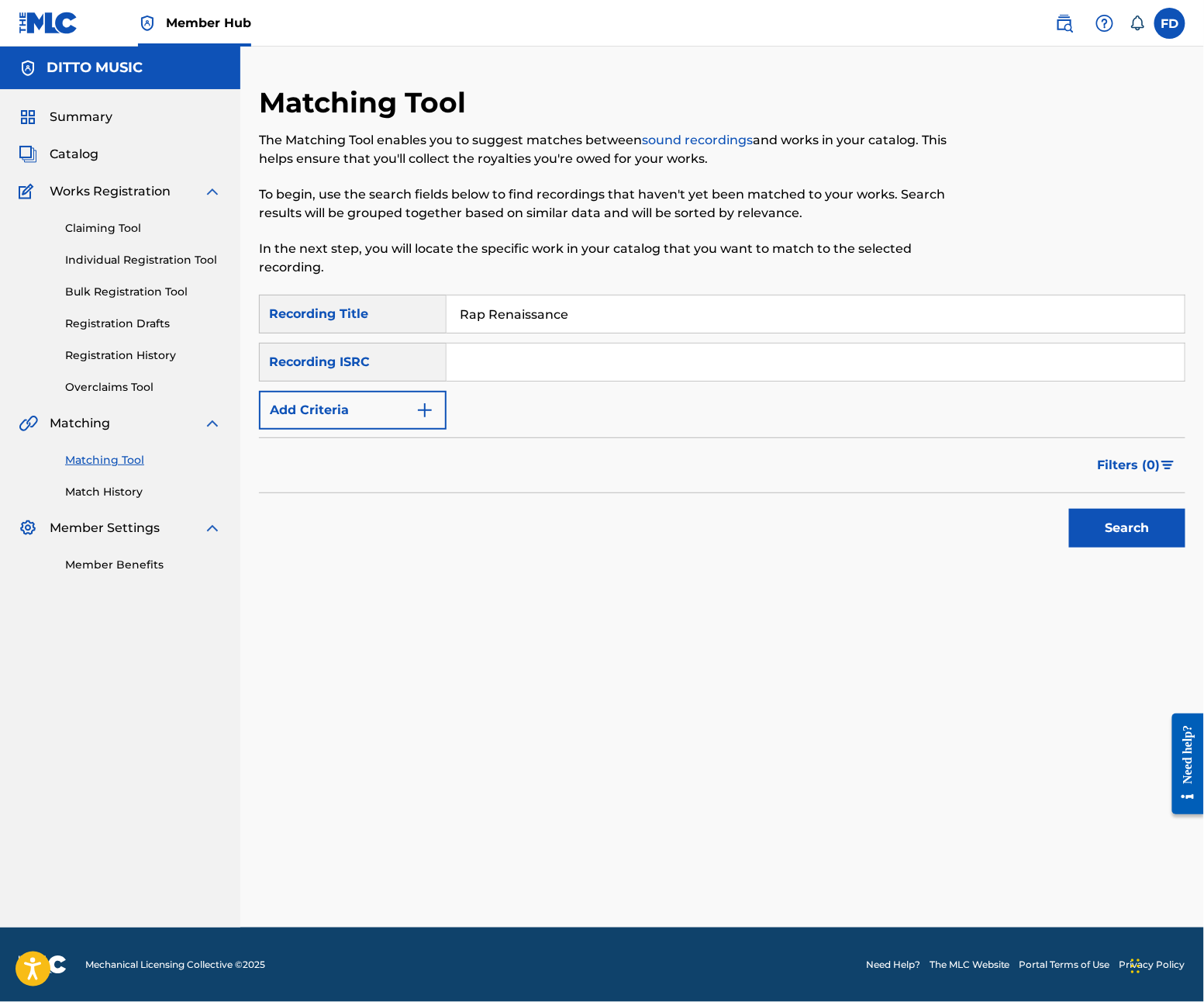
paste input "GXF9Q2577397"
type input "GXF9Q2577397"
click at [1146, 548] on div "Search" at bounding box center [1124, 524] width 124 height 62
click at [1149, 529] on button "Search" at bounding box center [1127, 527] width 117 height 39
